Goal: Obtain resource: Obtain resource

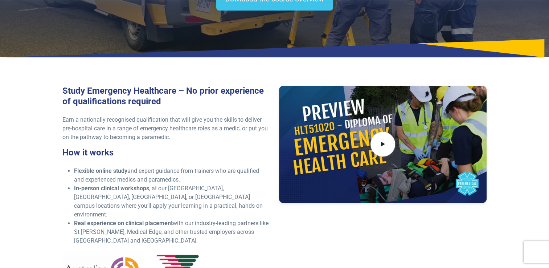
scroll to position [87, 0]
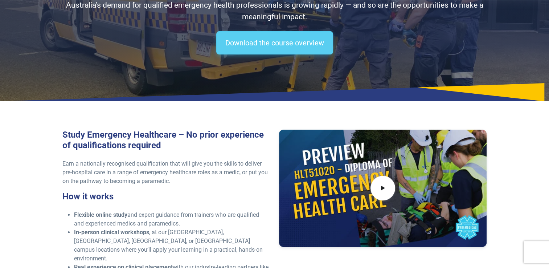
click at [285, 42] on link "Download the course overview" at bounding box center [274, 42] width 117 height 23
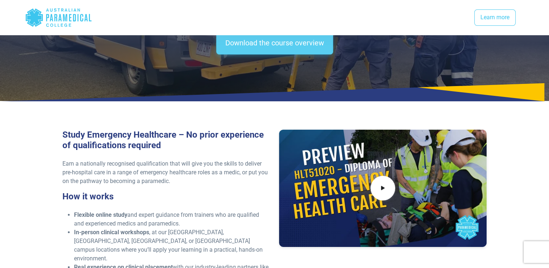
scroll to position [963, 0]
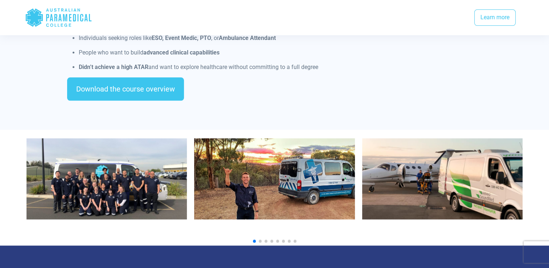
scroll to position [711, 0]
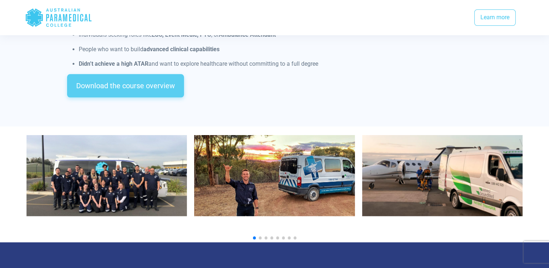
click at [133, 78] on link "Download the course overview" at bounding box center [125, 85] width 117 height 23
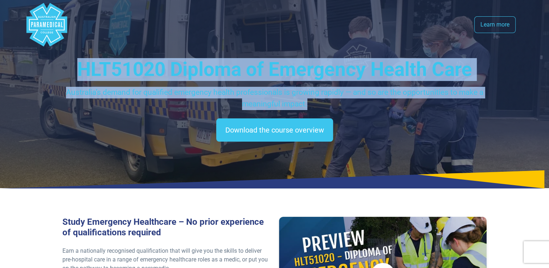
drag, startPoint x: 79, startPoint y: 66, endPoint x: 319, endPoint y: 106, distance: 243.0
click at [319, 106] on div "HLT51020 Diploma of Emergency Health Care Australia’s demand for qualified emer…" at bounding box center [274, 83] width 424 height 51
click at [487, 95] on div "HLT51020 Diploma of Emergency Health Care Australia’s demand for qualified emer…" at bounding box center [275, 94] width 508 height 188
drag, startPoint x: 307, startPoint y: 105, endPoint x: 60, endPoint y: 63, distance: 250.4
click at [60, 63] on div "HLT51020 Diploma of Emergency Health Care Australia’s demand for qualified emer…" at bounding box center [275, 94] width 508 height 188
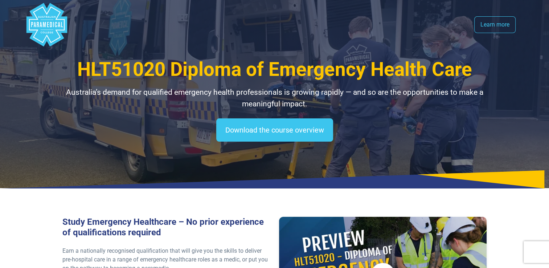
click at [399, 128] on div "Download the course overview" at bounding box center [274, 129] width 424 height 23
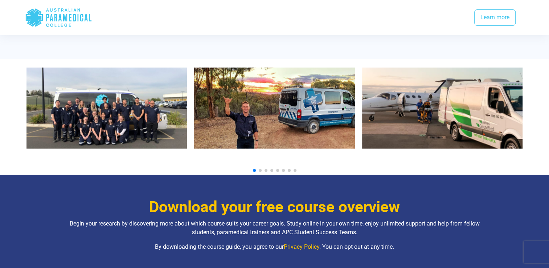
scroll to position [771, 0]
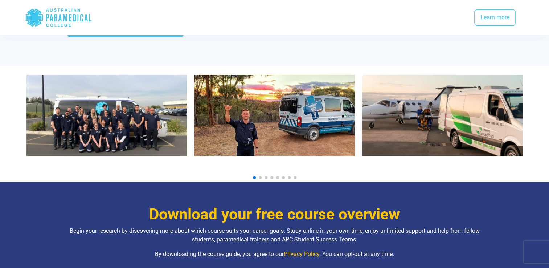
click at [110, 98] on img "1 / 10" at bounding box center [106, 115] width 161 height 81
